Goal: Transaction & Acquisition: Purchase product/service

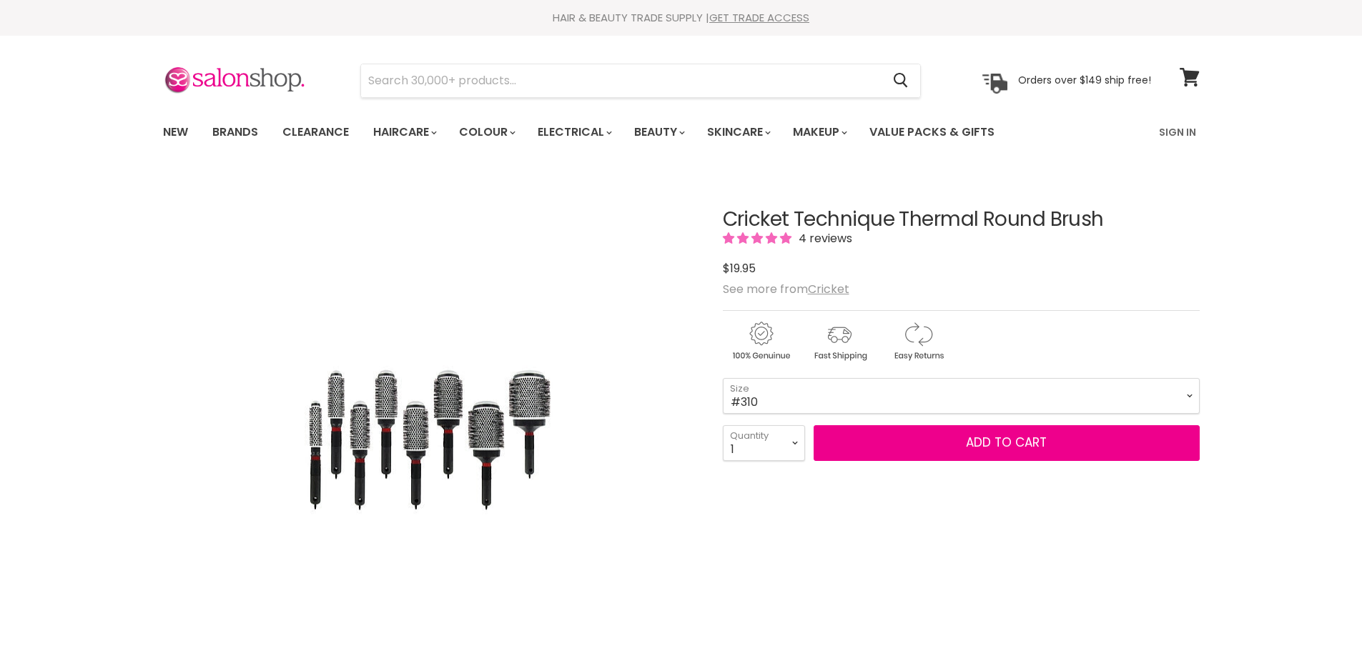
click at [1057, 267] on div "$19.95" at bounding box center [961, 268] width 477 height 19
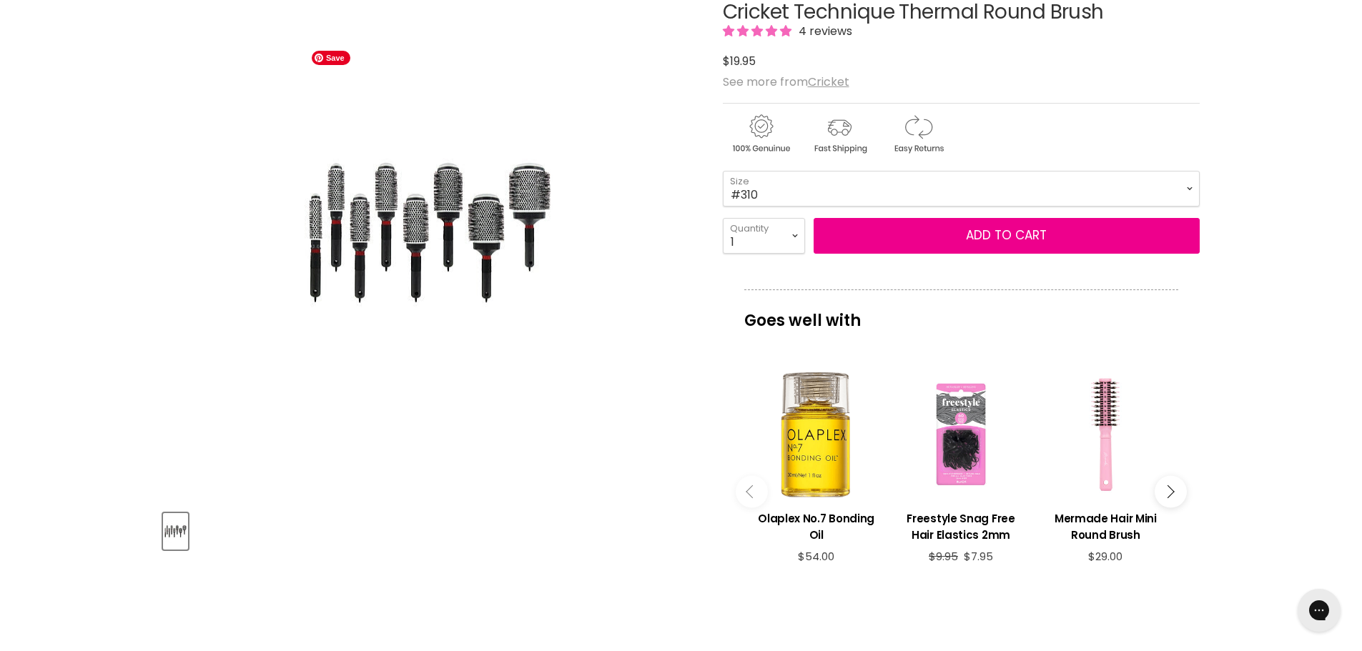
scroll to position [209, 0]
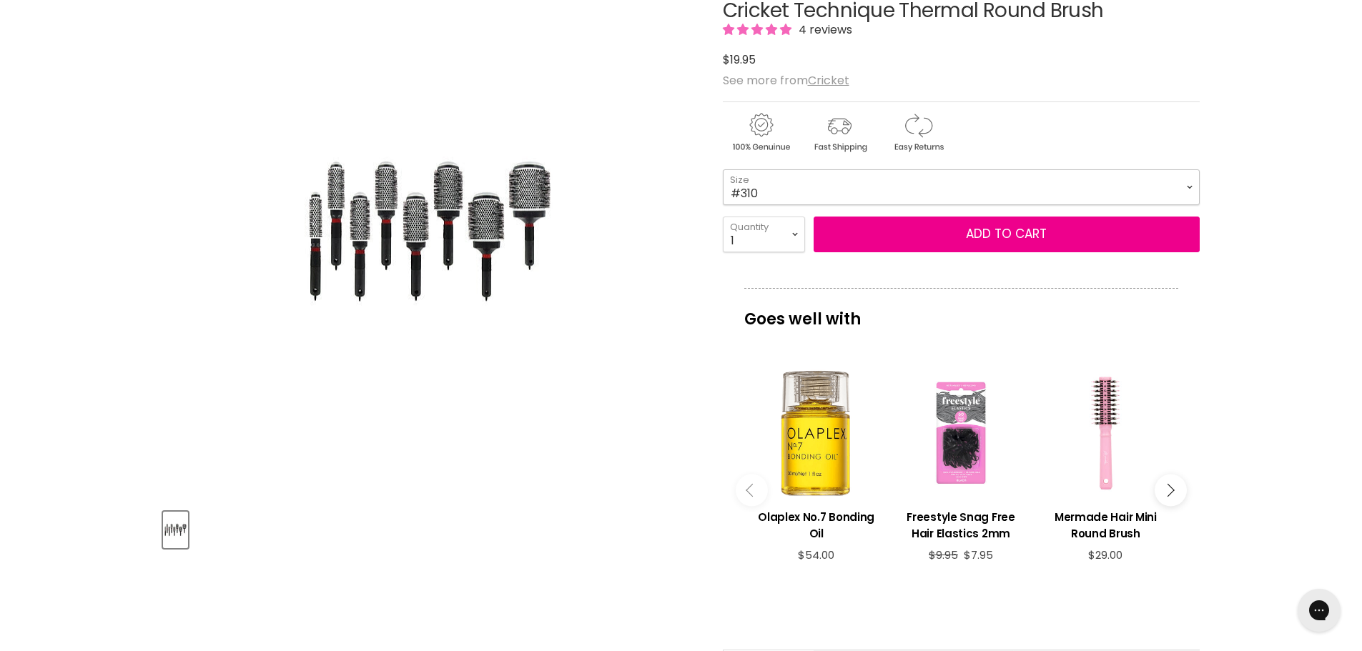
click at [805, 182] on select "#300 #310 #330 #350 #370 #390 #400 #450" at bounding box center [961, 187] width 477 height 36
click at [723, 169] on select "#300 #310 #330 #350 #370 #390 #400 #450" at bounding box center [961, 187] width 477 height 36
select select "#390"
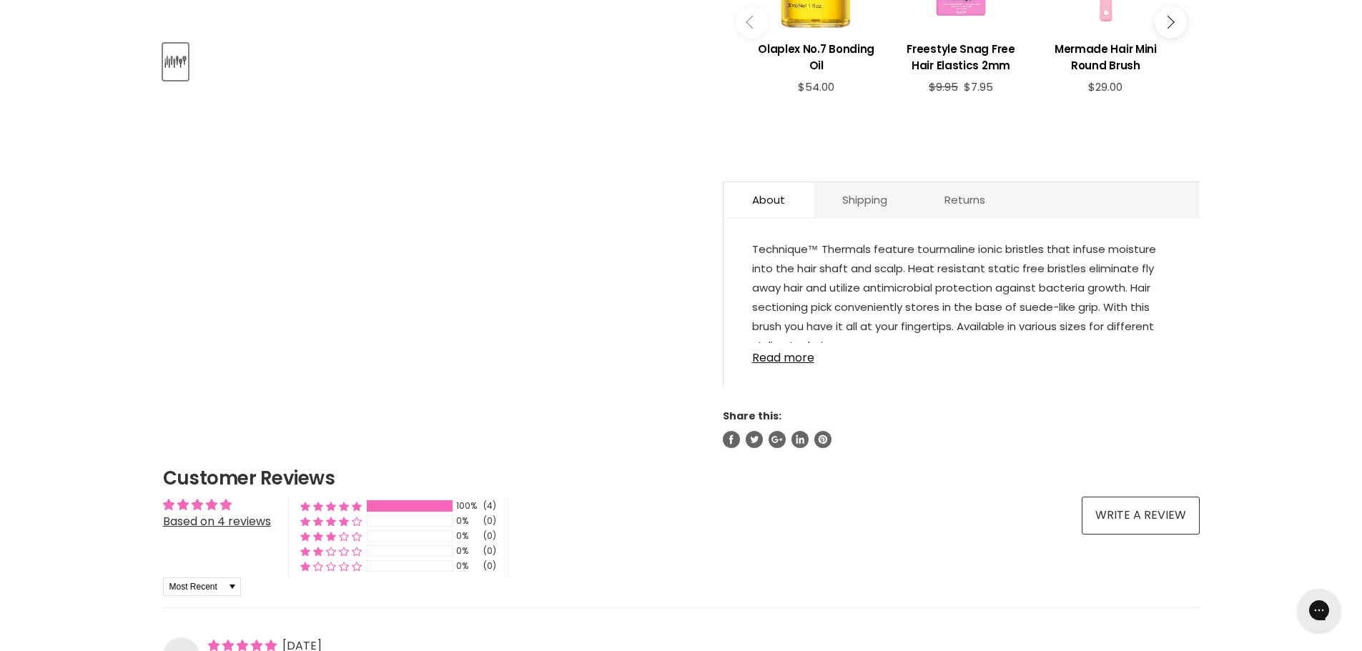
scroll to position [685, 0]
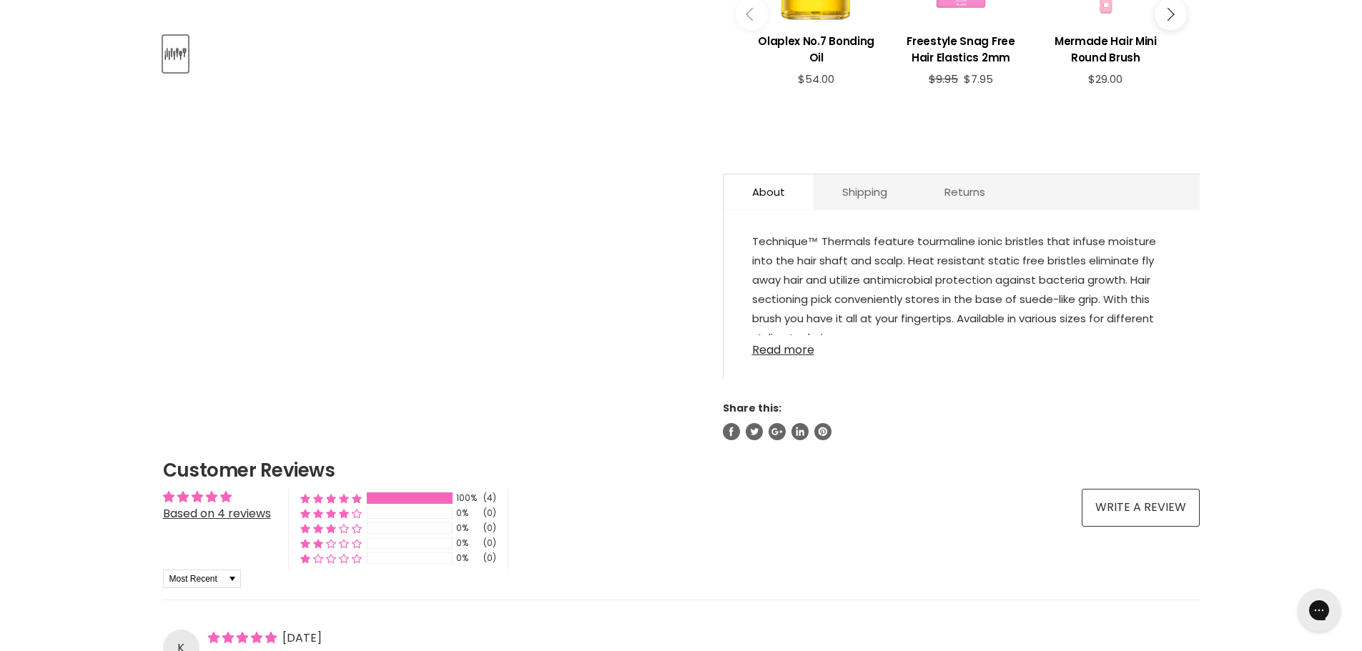
click at [815, 346] on link "Read more" at bounding box center [961, 345] width 419 height 21
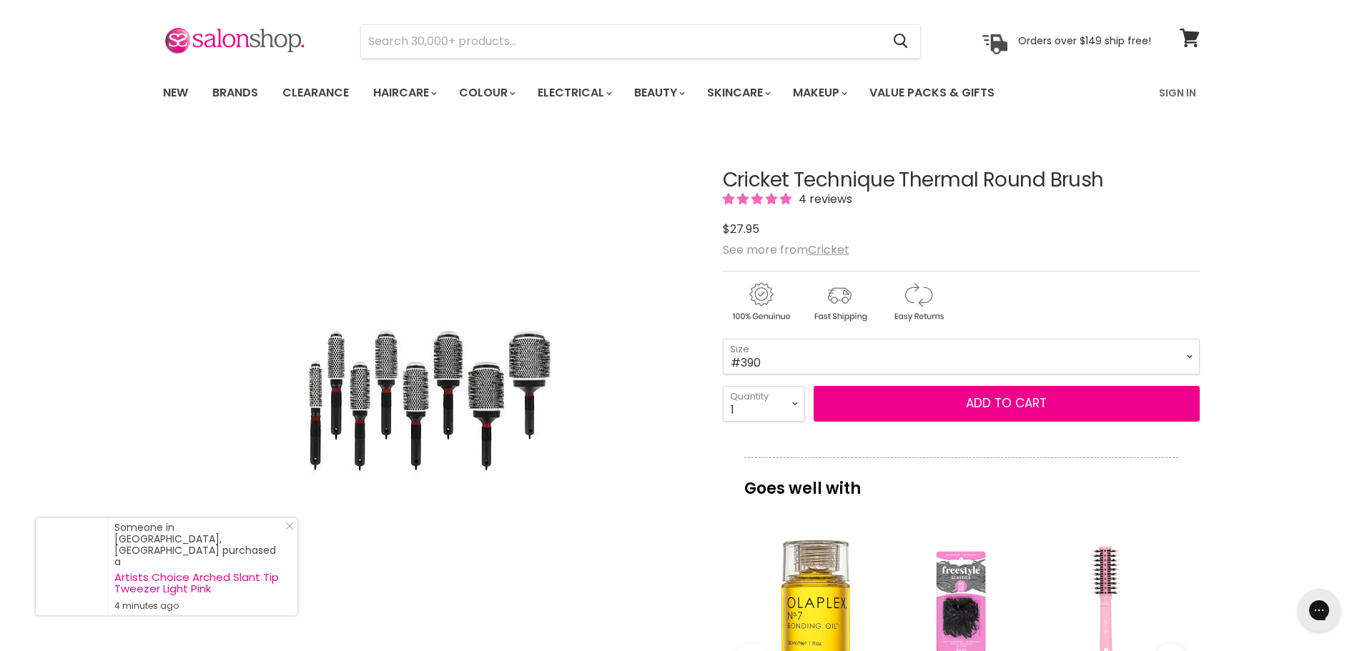
scroll to position [39, 0]
click at [755, 356] on select "#300 #310 #330 #350 #370 #390 #400 #450" at bounding box center [961, 358] width 477 height 36
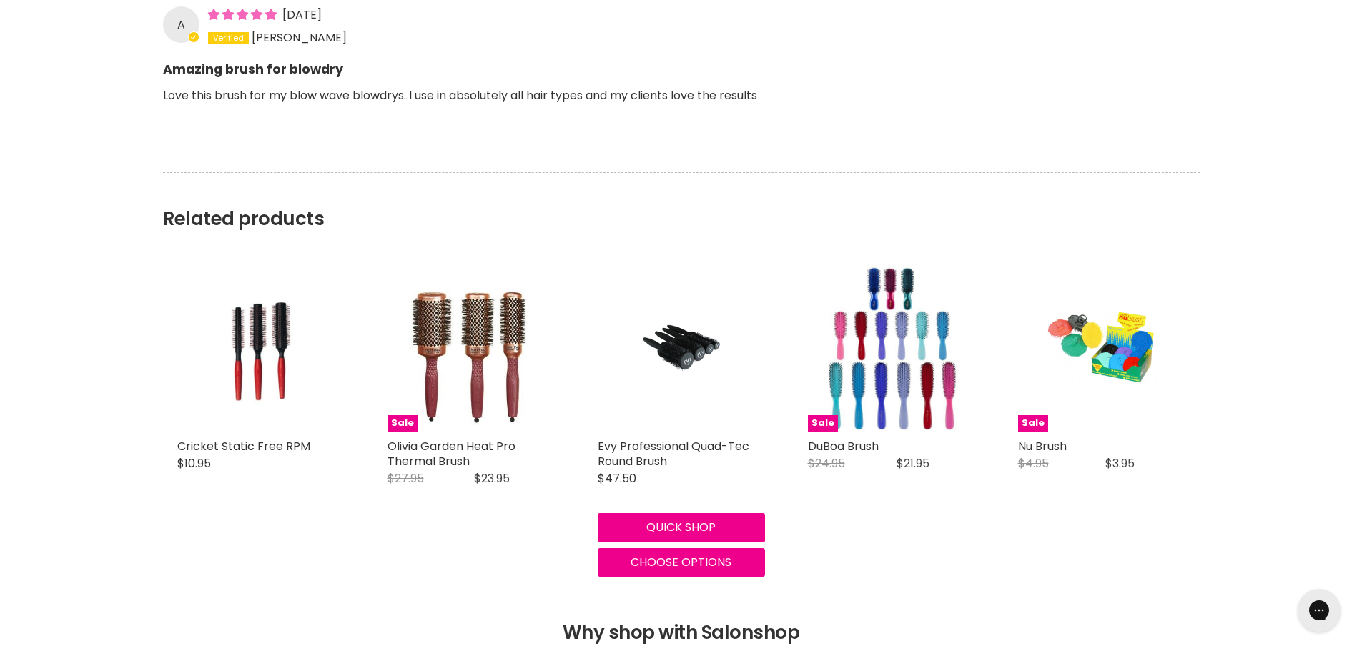
scroll to position [1961, 0]
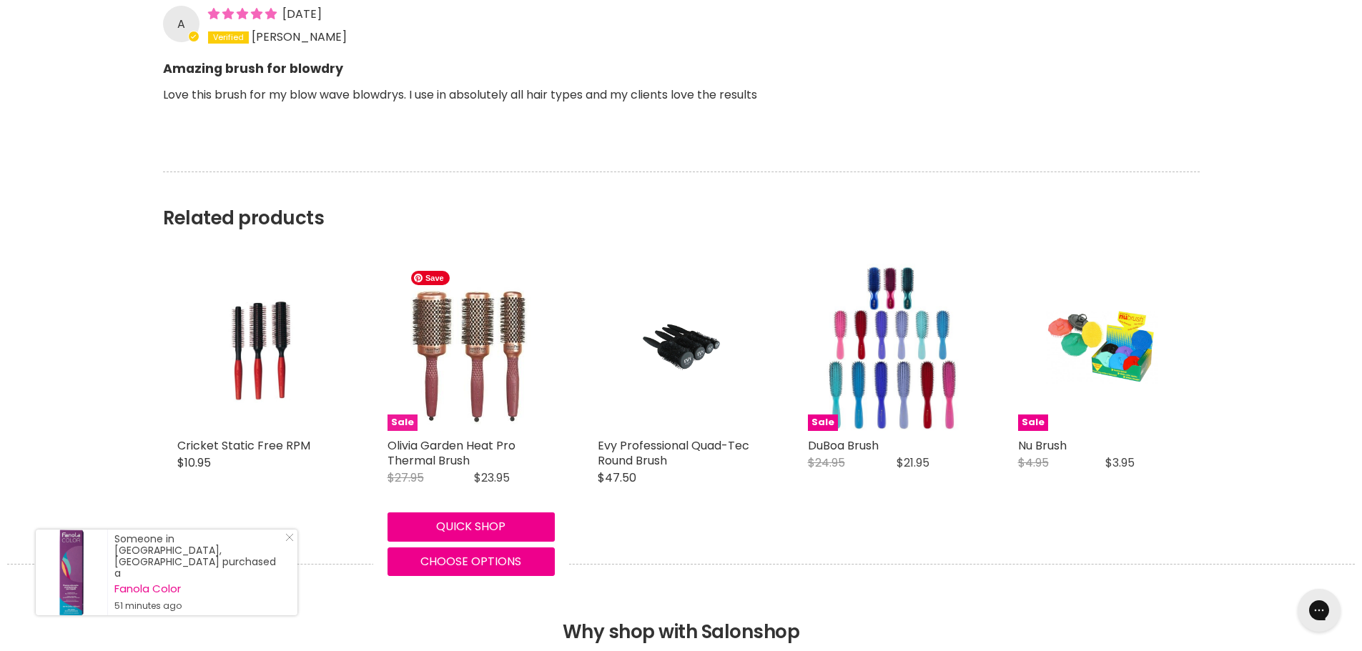
click at [486, 381] on img "Main content" at bounding box center [471, 347] width 134 height 167
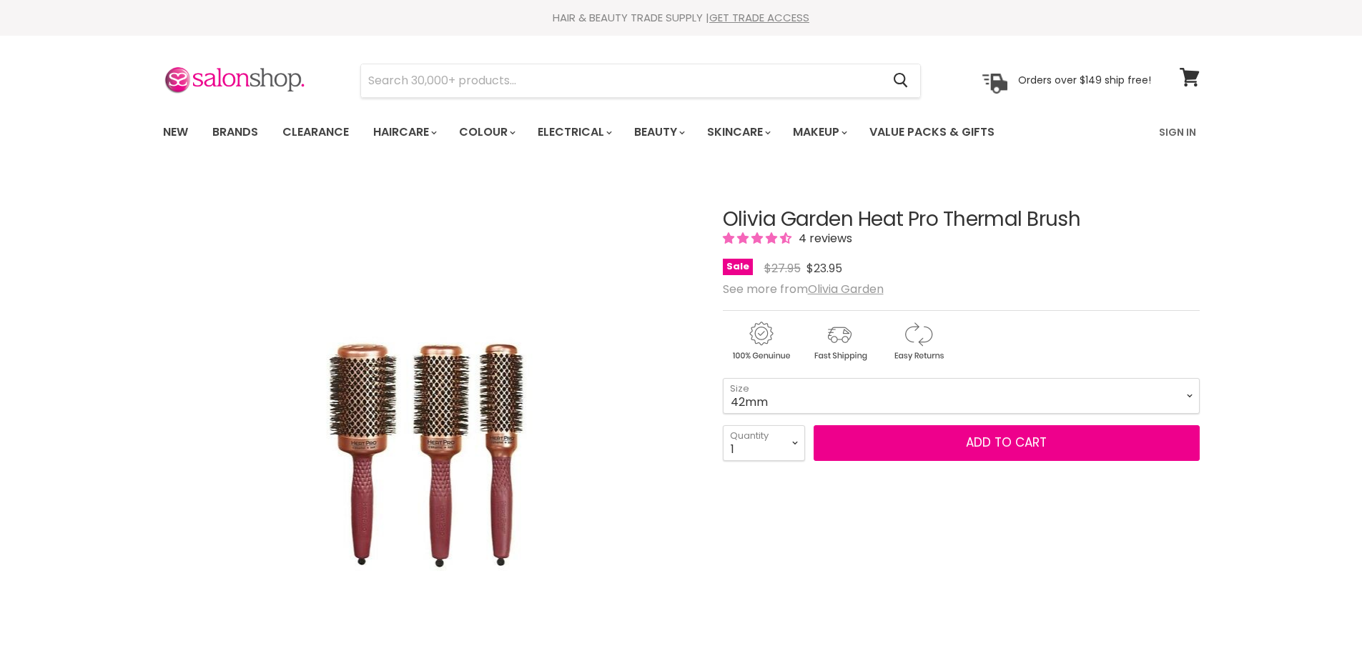
select select "42mm"
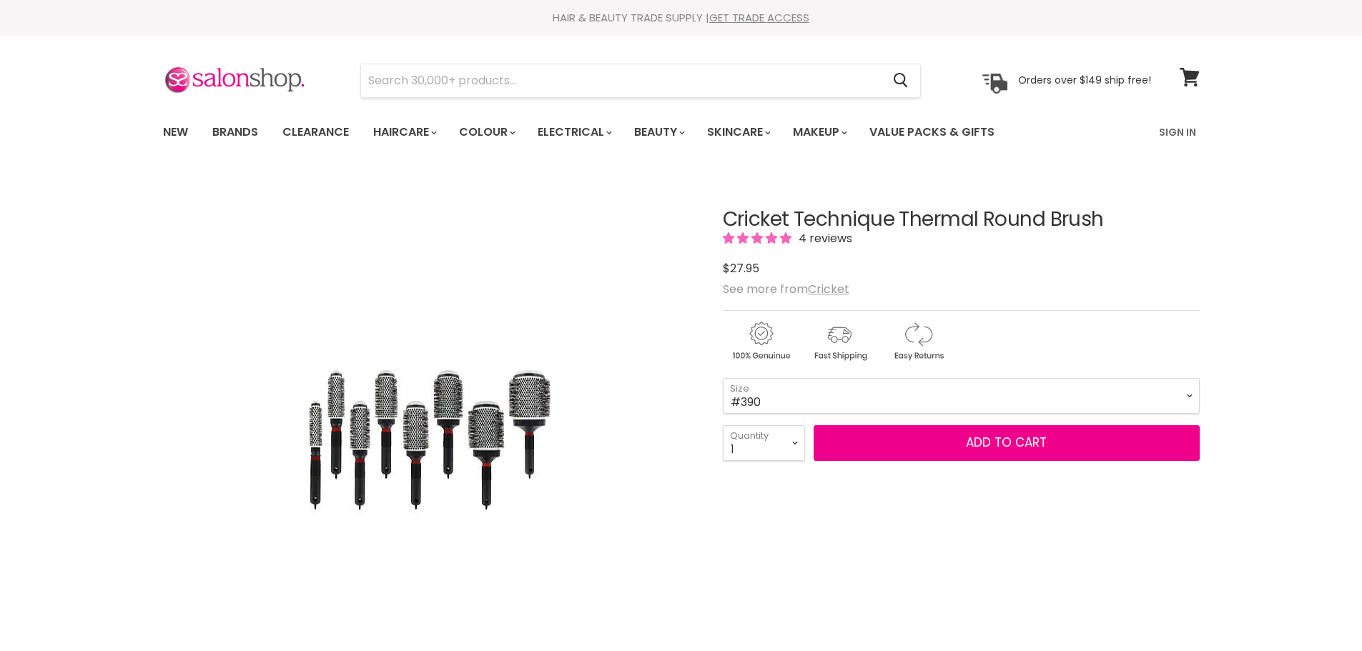
select select "#390"
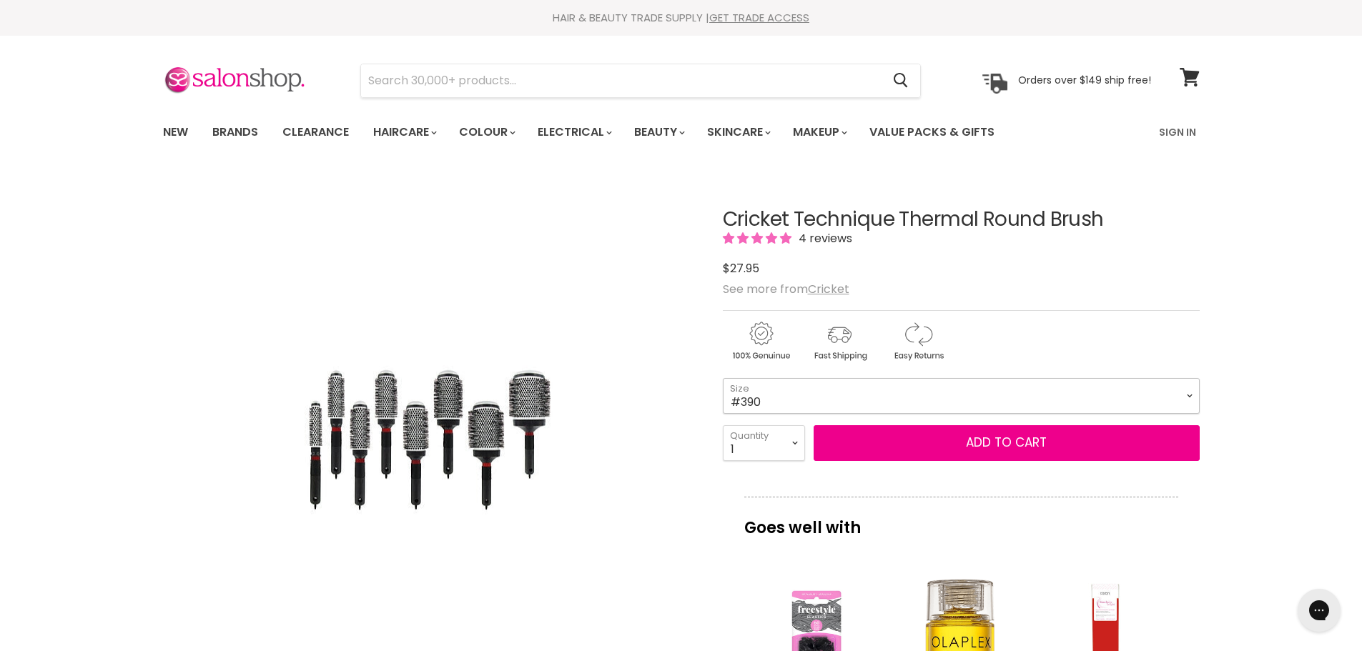
click at [795, 392] on select "#300 #310 #330 #350 #370 #390 #400 #450" at bounding box center [961, 396] width 477 height 36
click at [799, 396] on select "#300 #310 #330 #350 #370 #390 #400 #450" at bounding box center [961, 396] width 477 height 36
